Goal: Browse casually: Explore the website without a specific task or goal

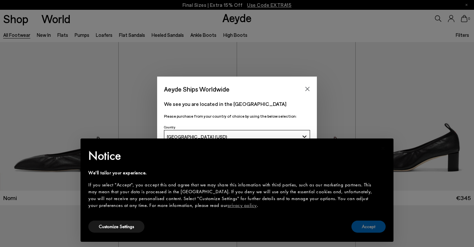
click at [373, 227] on button "Accept" at bounding box center [368, 227] width 34 height 12
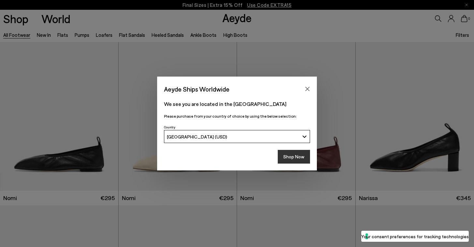
click at [297, 156] on button "Shop Now" at bounding box center [294, 157] width 32 height 14
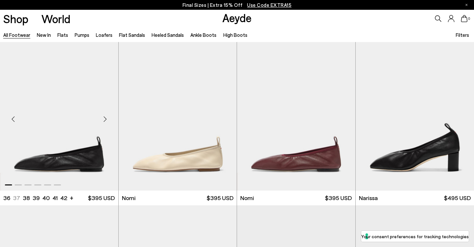
click at [103, 117] on div "Next slide" at bounding box center [105, 119] width 20 height 20
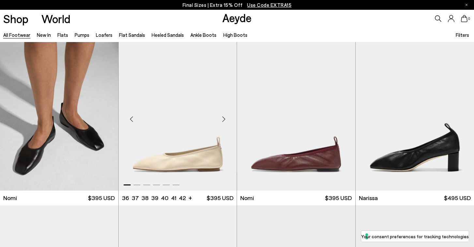
click at [224, 117] on div "Next slide" at bounding box center [224, 119] width 20 height 20
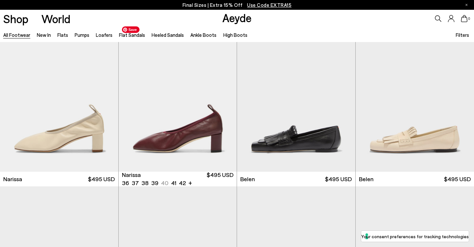
scroll to position [183, 0]
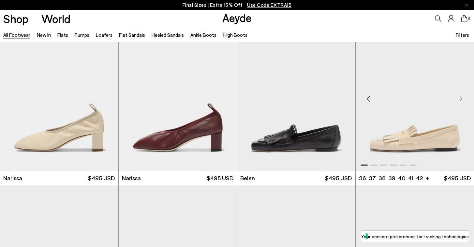
click at [461, 97] on div "Next slide" at bounding box center [461, 99] width 20 height 20
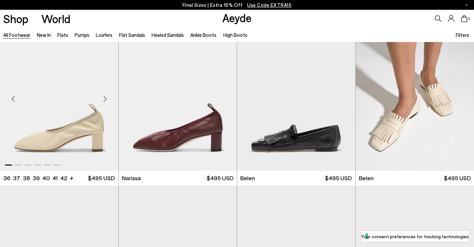
click at [104, 97] on div "Next slide" at bounding box center [105, 99] width 20 height 20
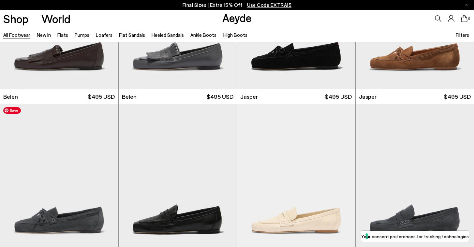
scroll to position [370, 0]
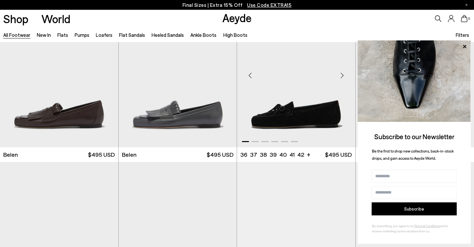
click at [341, 74] on div "Next slide" at bounding box center [342, 76] width 20 height 20
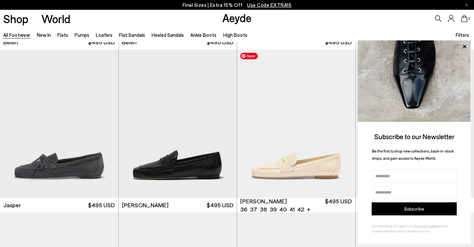
scroll to position [490, 0]
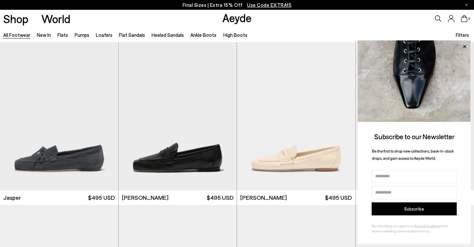
click at [464, 45] on icon at bounding box center [464, 46] width 3 height 3
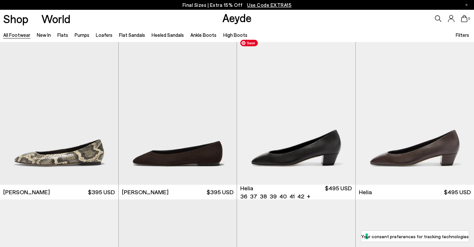
scroll to position [1312, 0]
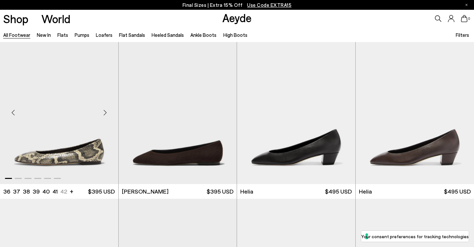
click at [105, 111] on div "Next slide" at bounding box center [105, 113] width 20 height 20
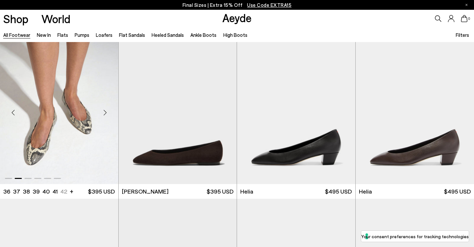
click at [105, 111] on div "Next slide" at bounding box center [105, 113] width 20 height 20
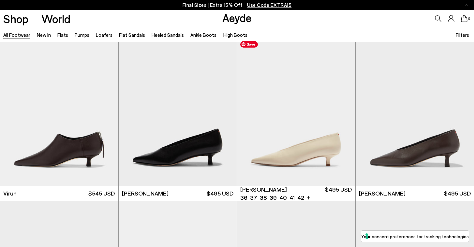
scroll to position [2128, 0]
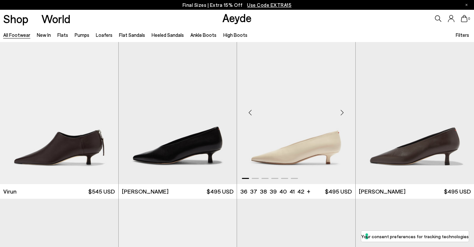
click at [342, 110] on div "Next slide" at bounding box center [342, 113] width 20 height 20
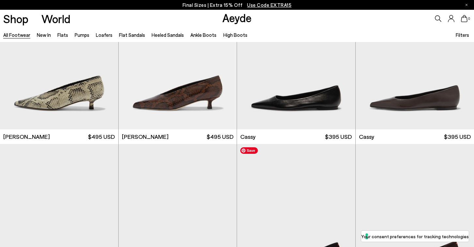
scroll to position [2345, 0]
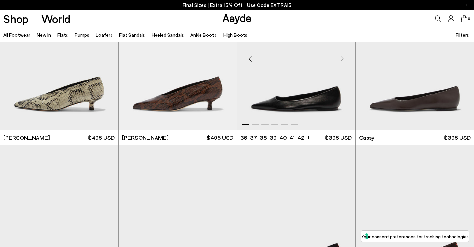
click at [341, 56] on div "Next slide" at bounding box center [342, 59] width 20 height 20
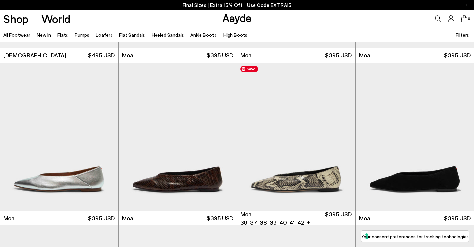
scroll to position [2755, 0]
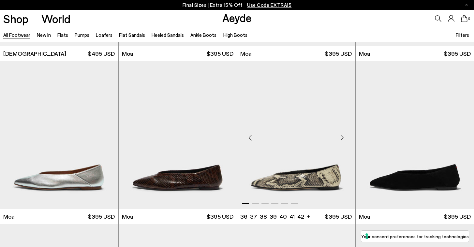
click at [344, 137] on div "Next slide" at bounding box center [342, 138] width 20 height 20
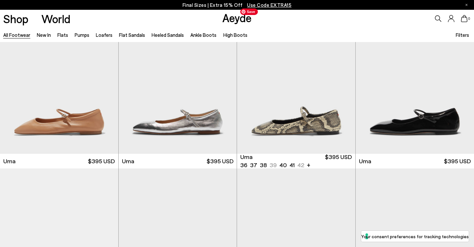
scroll to position [4933, 0]
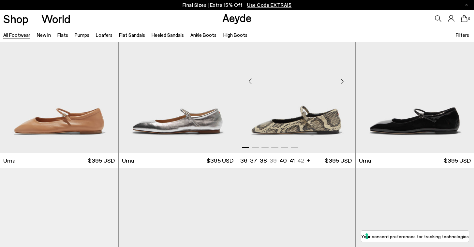
click at [342, 77] on div "Next slide" at bounding box center [342, 82] width 20 height 20
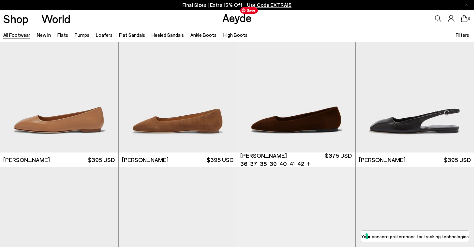
scroll to position [5588, 0]
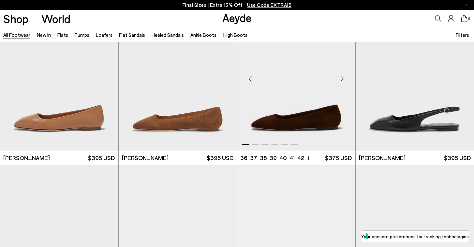
click at [341, 76] on div "Next slide" at bounding box center [342, 79] width 20 height 20
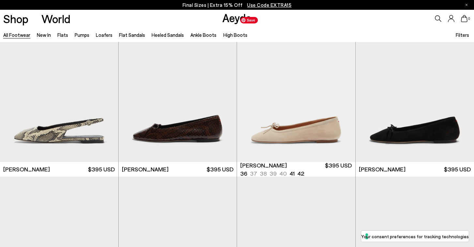
scroll to position [5741, 0]
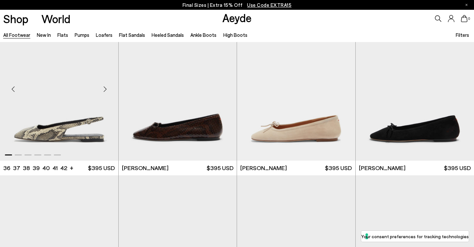
click at [105, 90] on div "Next slide" at bounding box center [105, 90] width 20 height 20
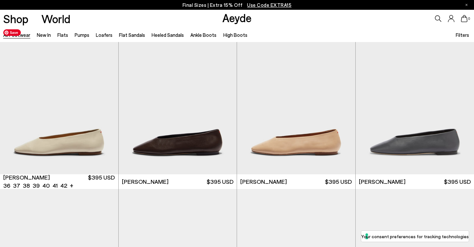
scroll to position [6051, 0]
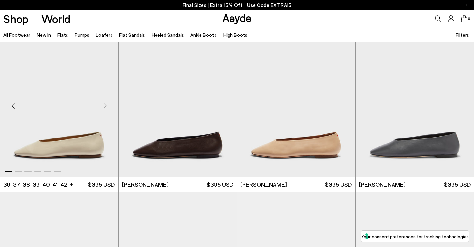
click at [104, 104] on div "Next slide" at bounding box center [105, 106] width 20 height 20
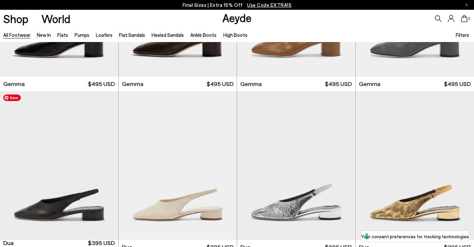
scroll to position [6372, 0]
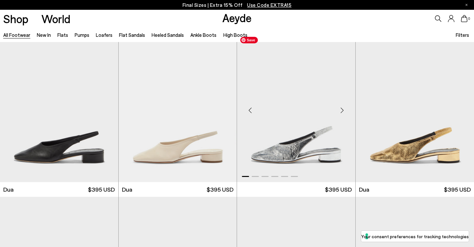
click at [344, 103] on div "Next slide" at bounding box center [342, 111] width 20 height 20
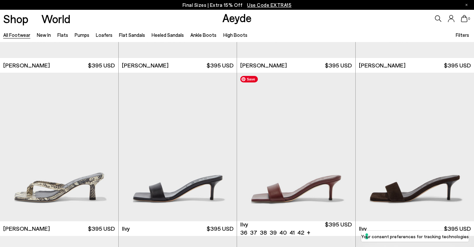
scroll to position [7152, 0]
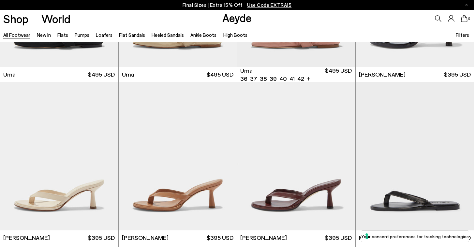
scroll to position [7494, 0]
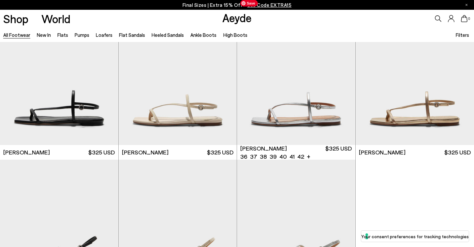
scroll to position [8205, 0]
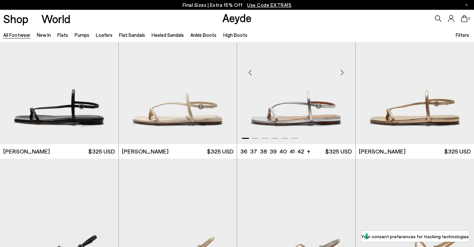
click at [343, 70] on div "Next slide" at bounding box center [342, 73] width 20 height 20
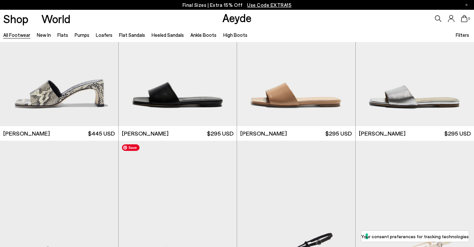
scroll to position [9088, 0]
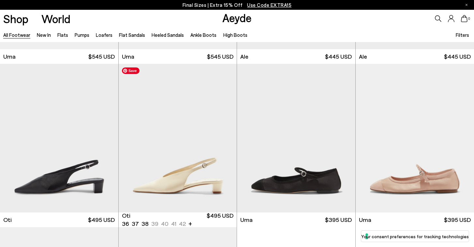
scroll to position [9856, 0]
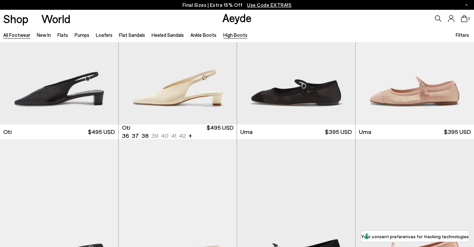
click at [227, 35] on link "High Boots" at bounding box center [235, 35] width 24 height 6
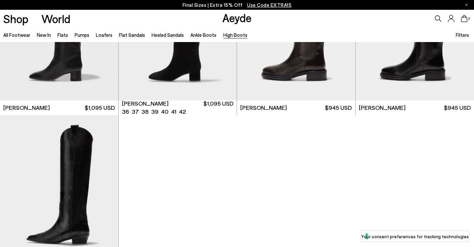
scroll to position [301, 0]
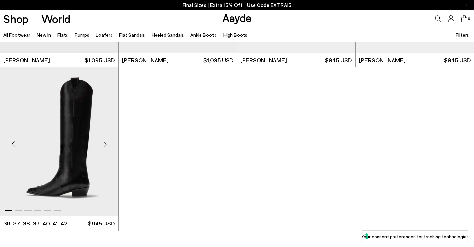
click at [106, 142] on div "Next slide" at bounding box center [105, 145] width 20 height 20
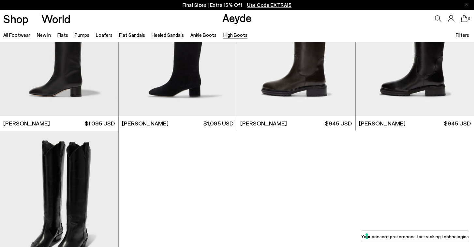
scroll to position [197, 0]
